Goal: Navigation & Orientation: Find specific page/section

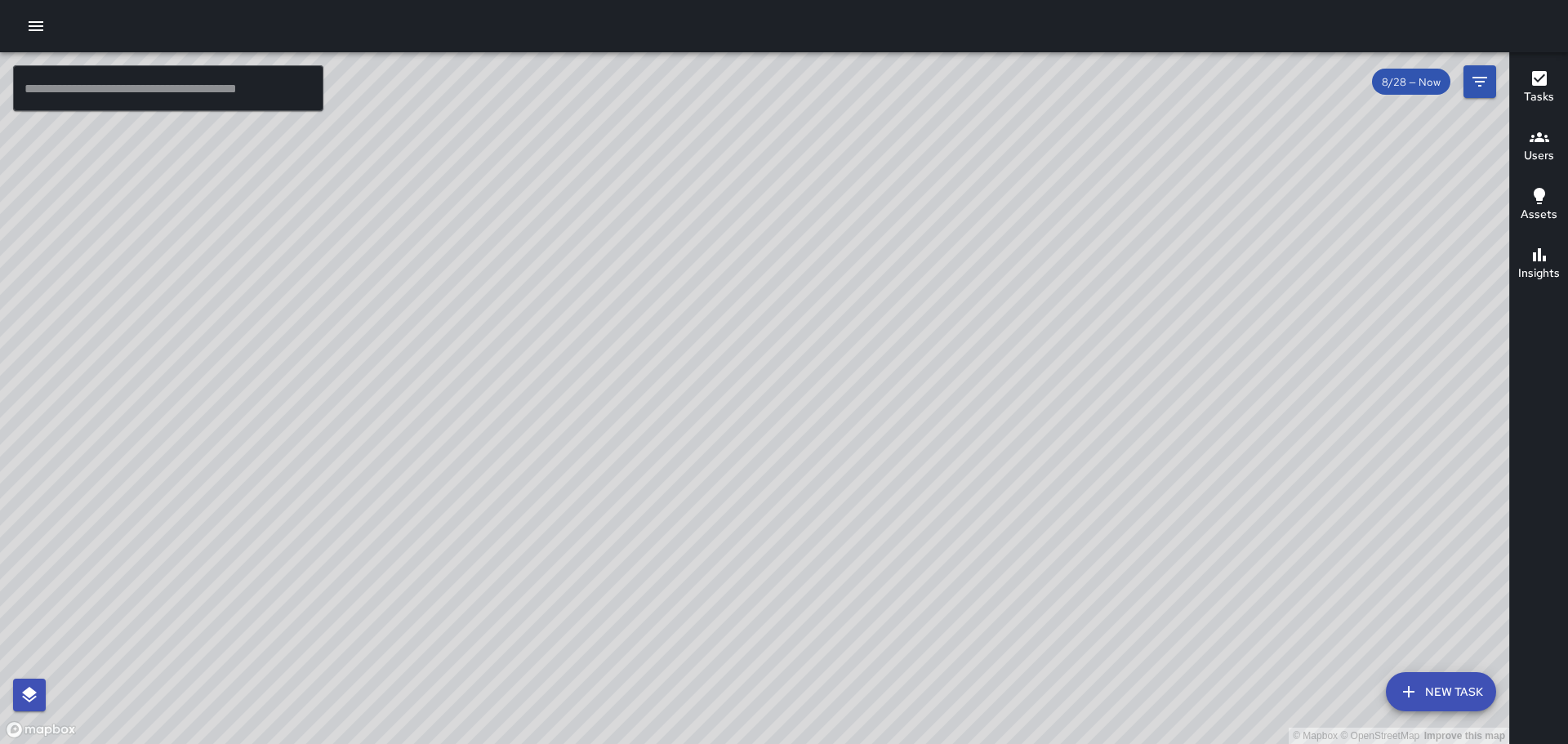
click at [30, 22] on icon "button" at bounding box center [36, 26] width 14 height 10
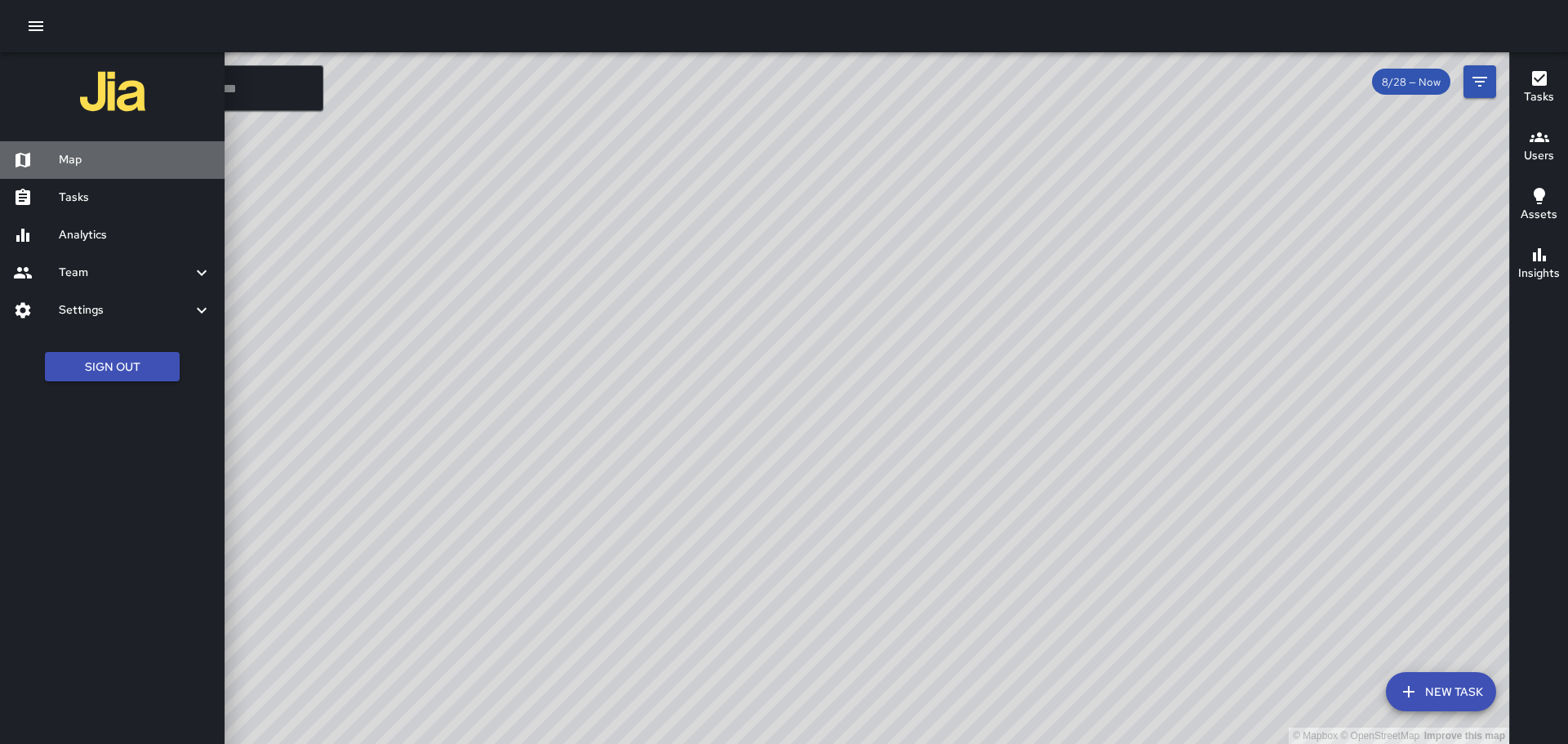
click at [84, 156] on h6 "Map" at bounding box center [135, 160] width 153 height 18
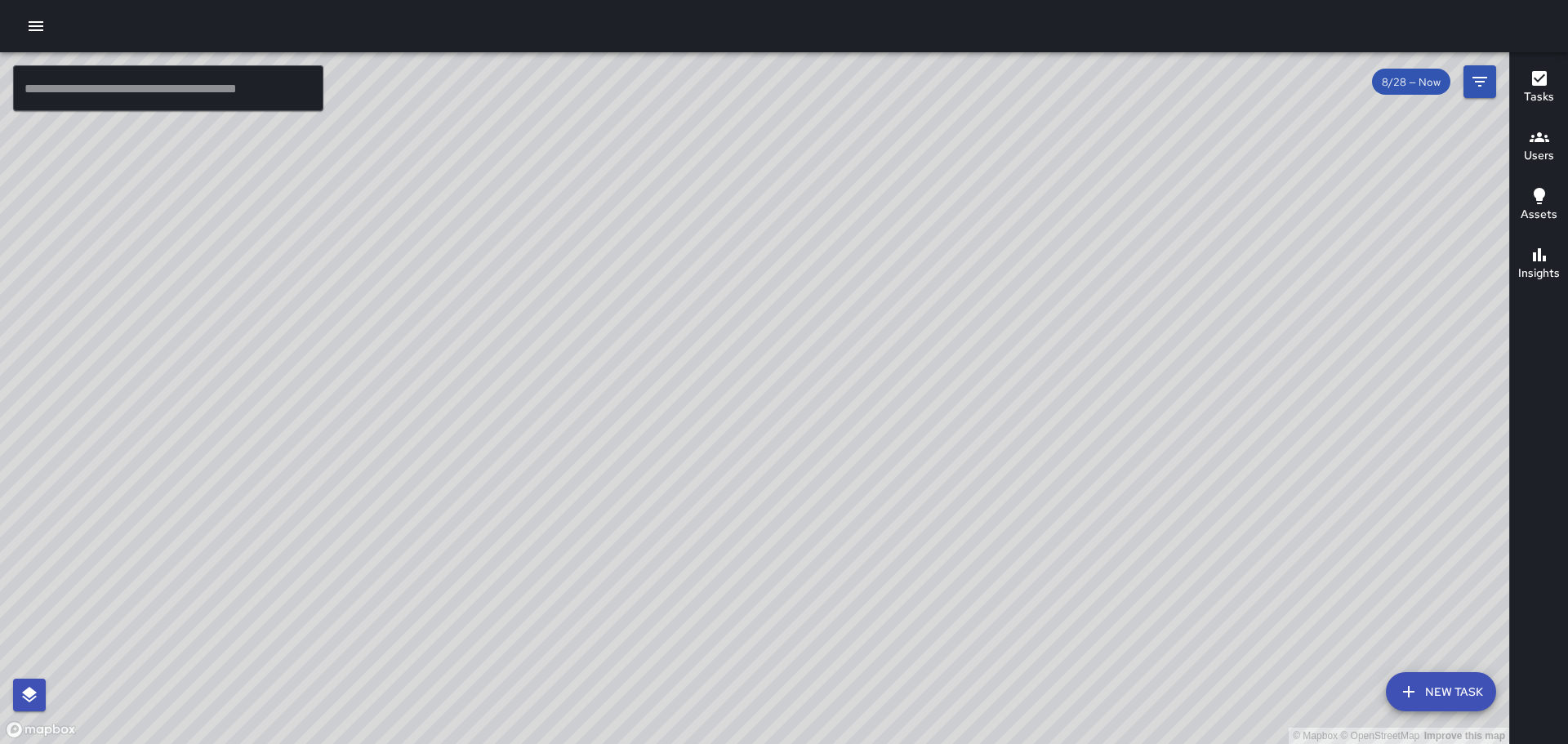
click at [24, 24] on button "button" at bounding box center [36, 26] width 32 height 32
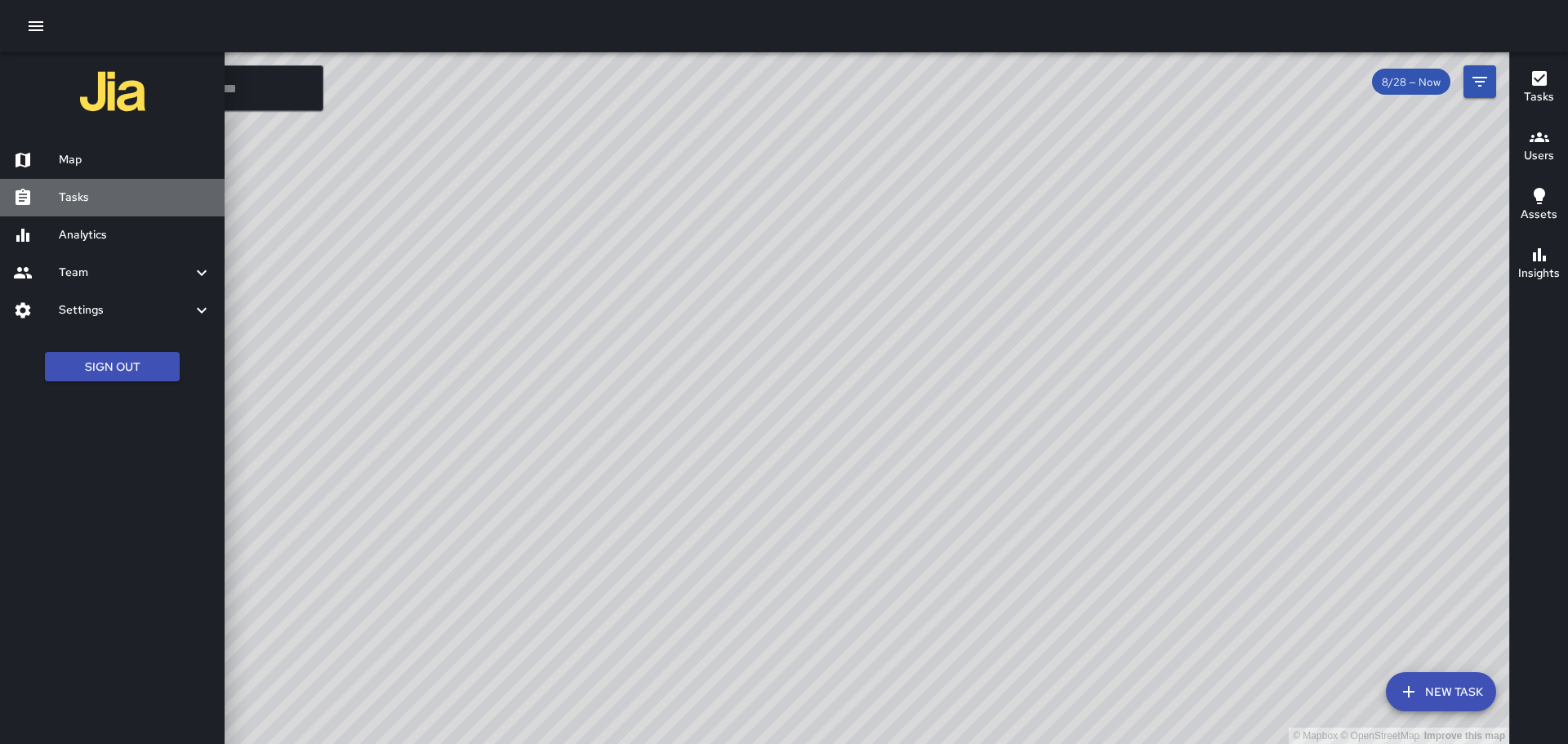
click at [73, 202] on h6 "Tasks" at bounding box center [135, 198] width 153 height 18
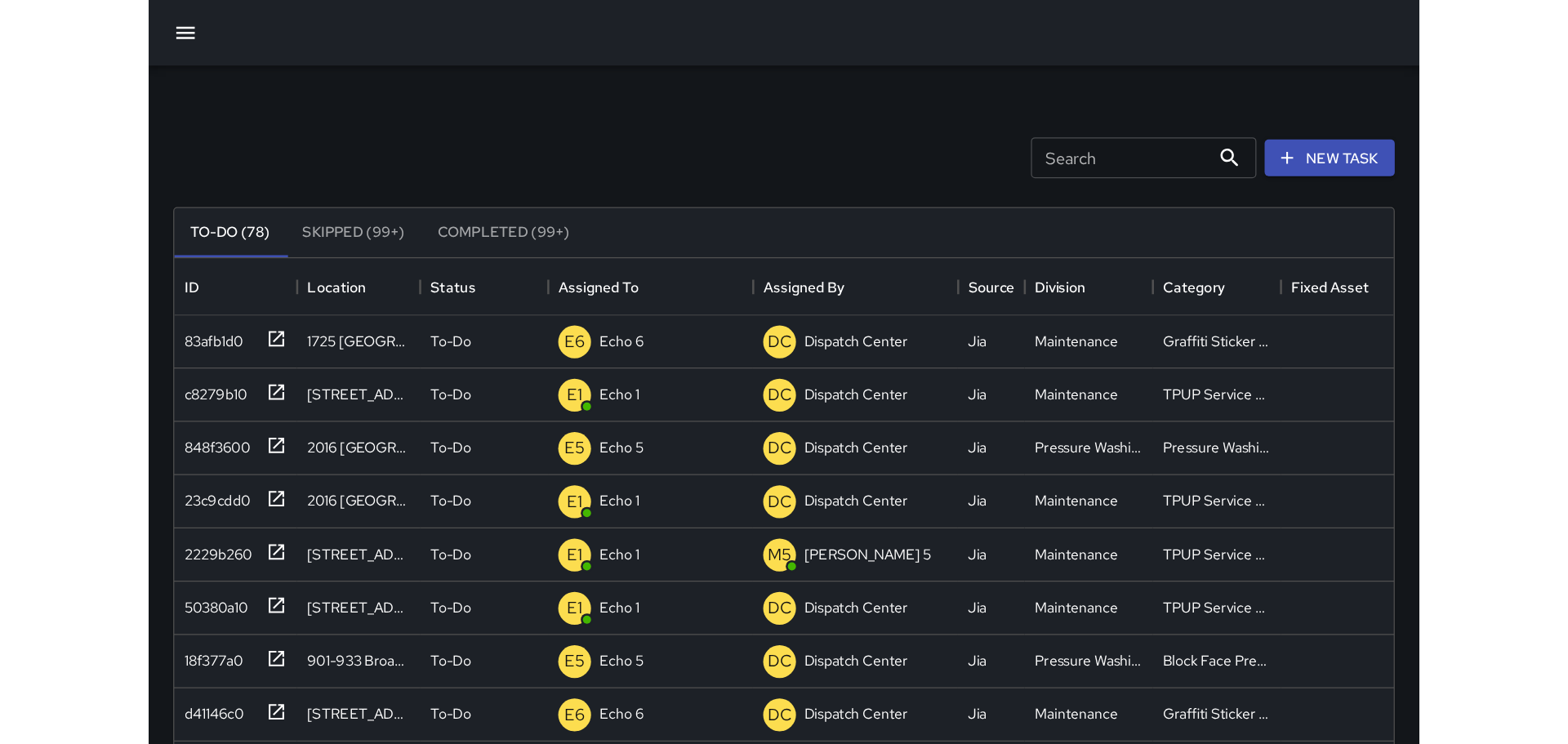
scroll to position [679, 1202]
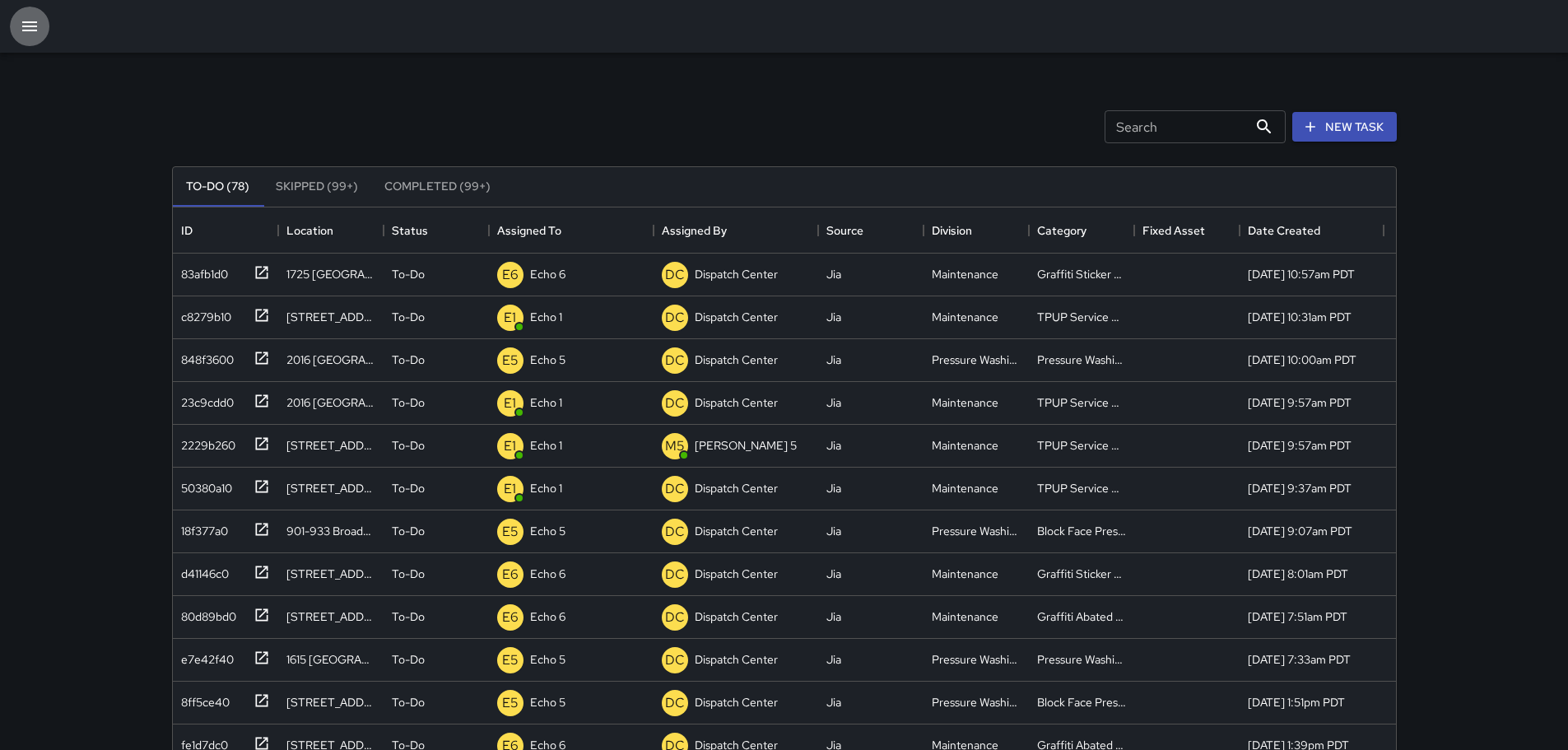
click at [28, 32] on icon "button" at bounding box center [30, 26] width 20 height 20
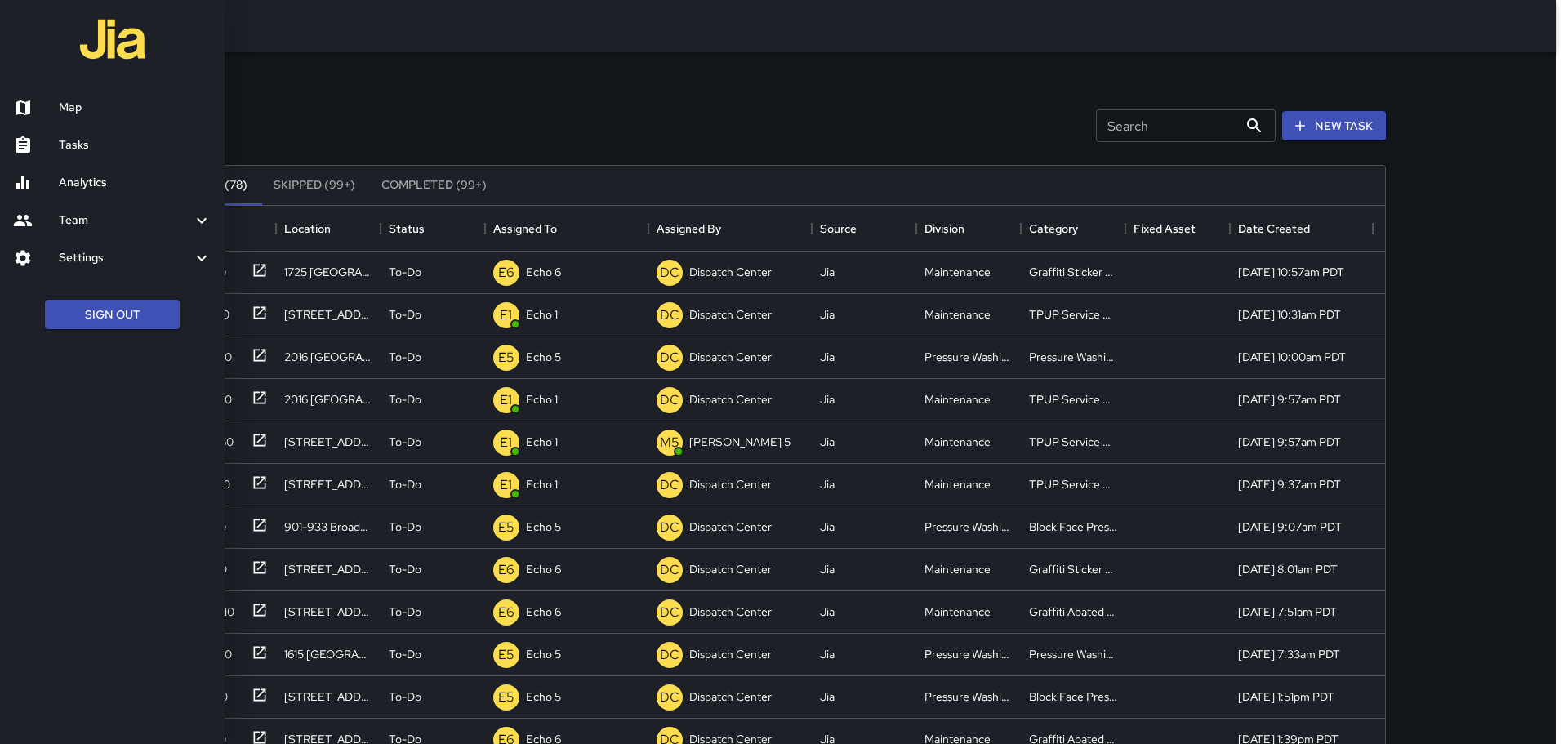
click at [71, 114] on h6 "Map" at bounding box center [135, 108] width 153 height 18
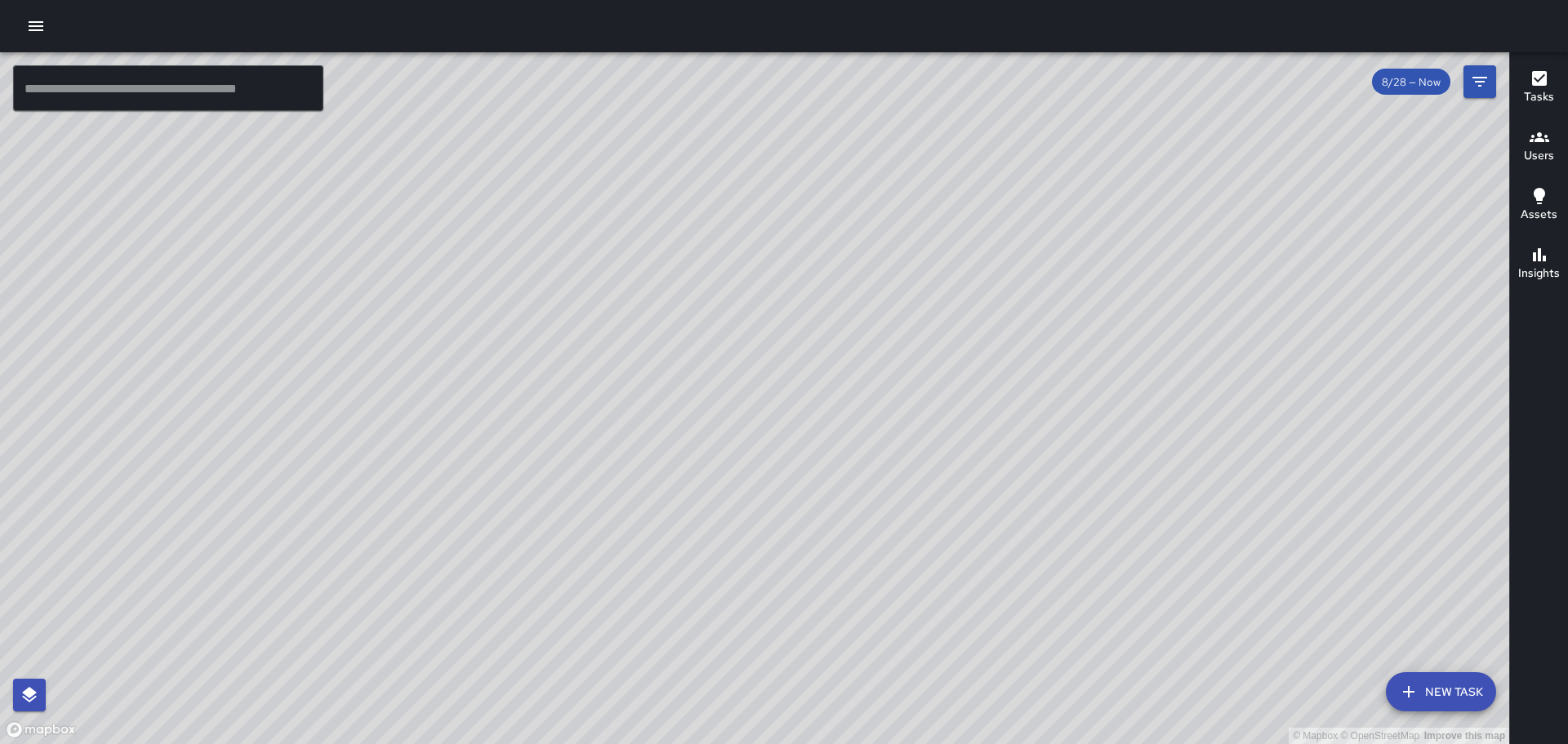
drag, startPoint x: 782, startPoint y: 316, endPoint x: 585, endPoint y: 424, distance: 224.7
click at [590, 426] on div "© Mapbox © OpenStreetMap Improve this map" at bounding box center [754, 398] width 1509 height 692
drag, startPoint x: 879, startPoint y: 355, endPoint x: 736, endPoint y: 678, distance: 353.2
click at [737, 679] on div "© Mapbox © OpenStreetMap Improve this map" at bounding box center [754, 398] width 1509 height 692
drag, startPoint x: 807, startPoint y: 502, endPoint x: 781, endPoint y: 353, distance: 151.3
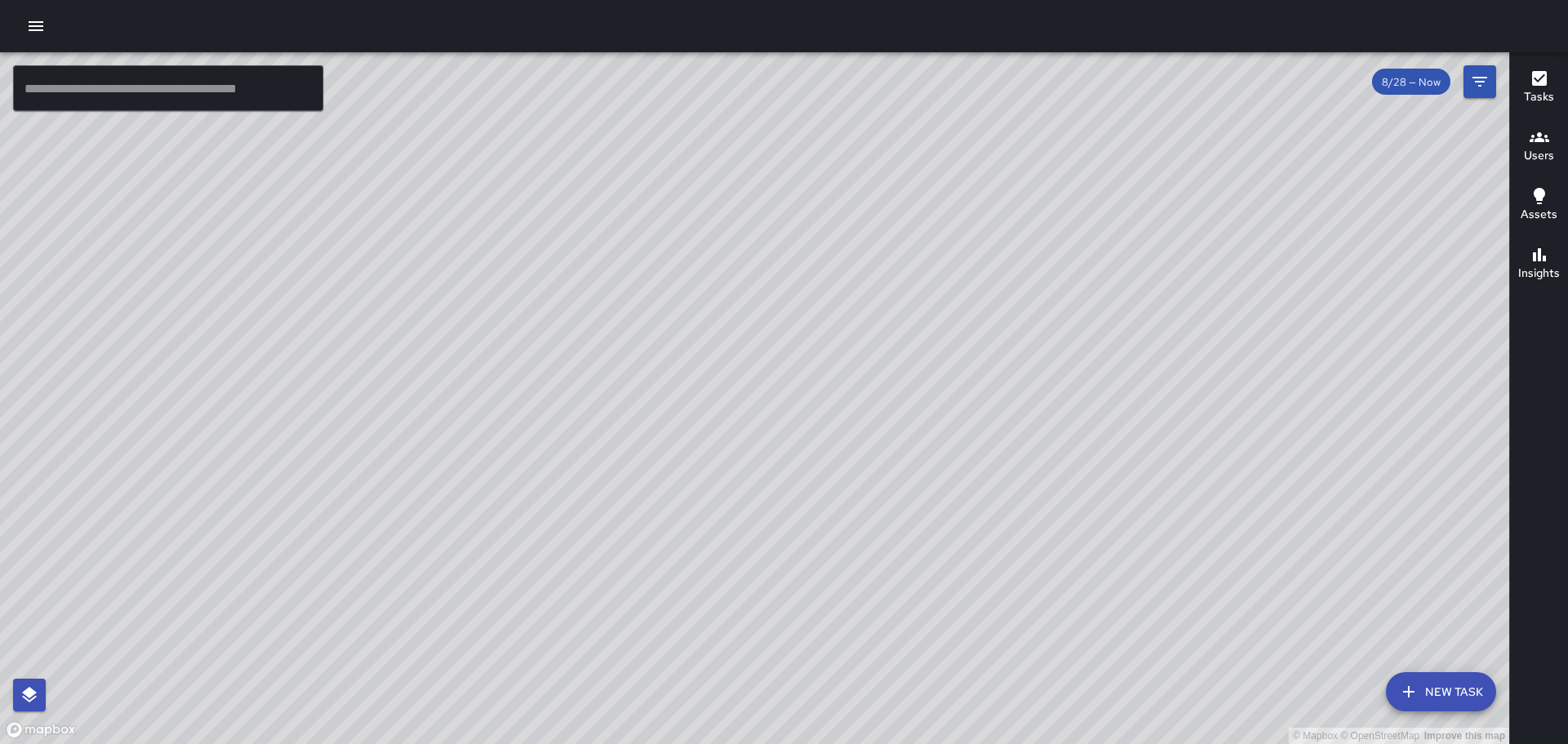
click at [781, 353] on div "© Mapbox © OpenStreetMap Improve this map" at bounding box center [754, 398] width 1509 height 692
drag, startPoint x: 707, startPoint y: 547, endPoint x: 709, endPoint y: 480, distance: 67.0
click at [709, 480] on div "© Mapbox © OpenStreetMap Improve this map" at bounding box center [754, 398] width 1509 height 692
drag, startPoint x: 729, startPoint y: 391, endPoint x: 729, endPoint y: 410, distance: 19.0
click at [729, 410] on div "© Mapbox © OpenStreetMap Improve this map" at bounding box center [754, 398] width 1509 height 692
